Goal: Information Seeking & Learning: Learn about a topic

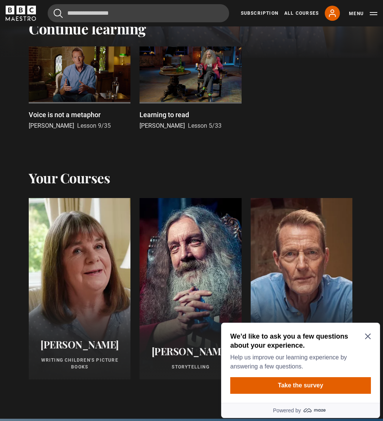
scroll to position [242, 0]
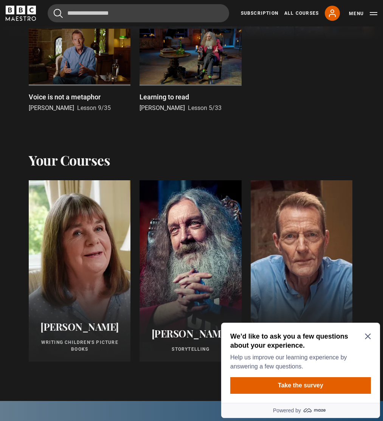
click at [182, 58] on div at bounding box center [191, 57] width 102 height 57
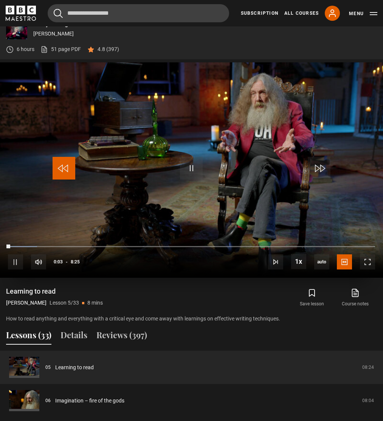
click at [66, 162] on span "Video Player" at bounding box center [64, 168] width 23 height 23
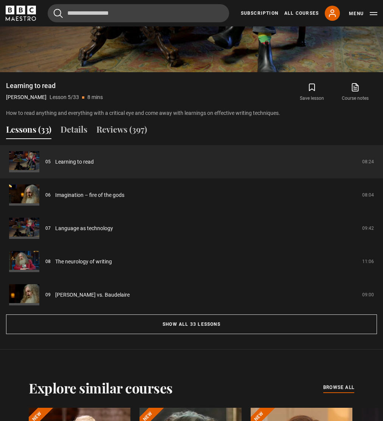
scroll to position [483, 0]
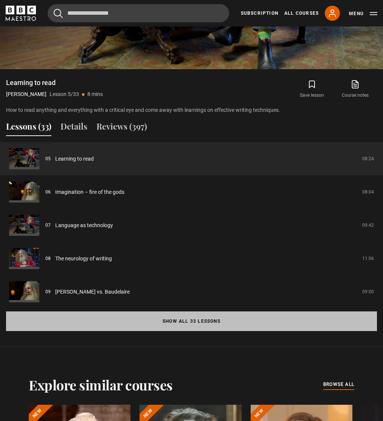
click at [177, 315] on button "Show all 33 lessons" at bounding box center [191, 322] width 371 height 20
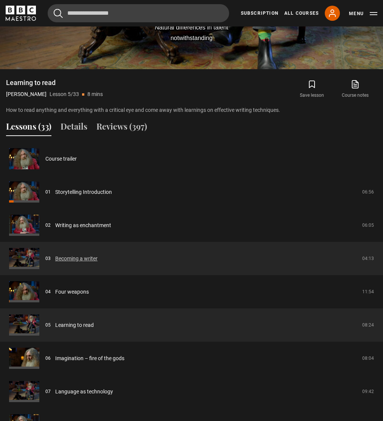
click at [79, 260] on link "Becoming a writer" at bounding box center [76, 259] width 42 height 8
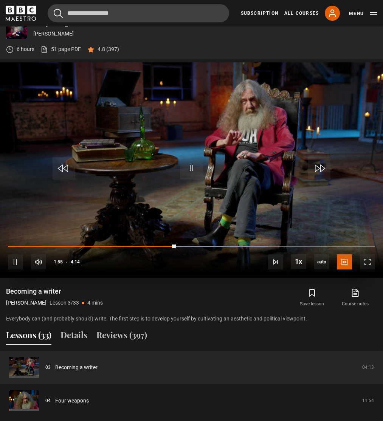
click at [320, 245] on div "10s Skip Back 10 seconds Pause 10s Skip Forward 10 seconds Loaded : 70.87% 3:34…" at bounding box center [191, 257] width 383 height 42
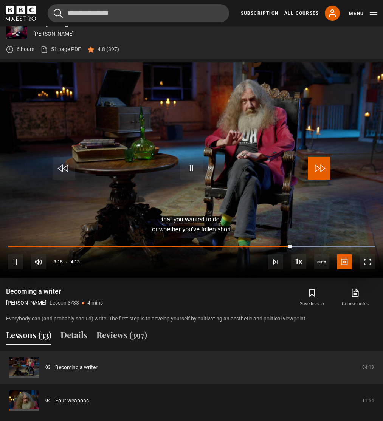
click at [316, 168] on span "Video Player" at bounding box center [319, 168] width 23 height 23
click at [345, 245] on div "10s Skip Back 10 seconds Pause 10s Skip Forward 10 seconds Loaded : 100.00% 2:5…" at bounding box center [191, 257] width 383 height 42
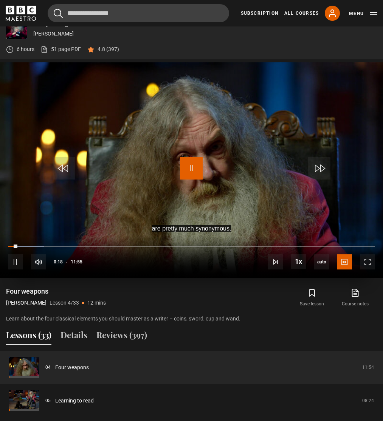
click at [181, 172] on span "Video Player" at bounding box center [191, 168] width 23 height 23
